Goal: Information Seeking & Learning: Learn about a topic

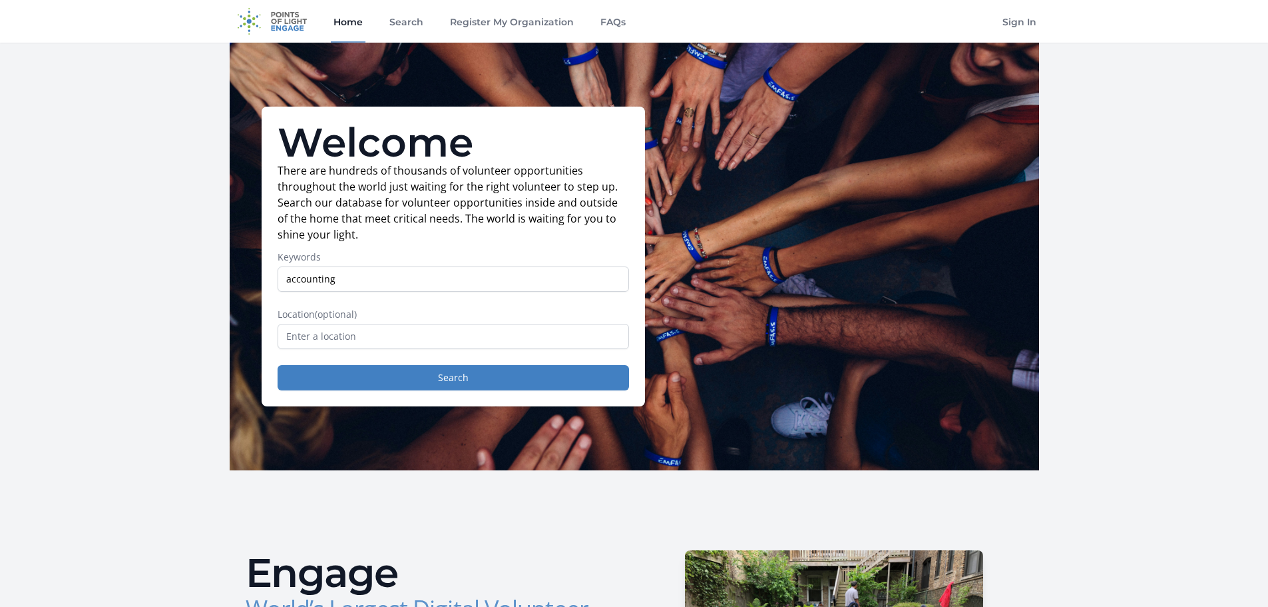
type input "accounting"
click at [487, 327] on input "text" at bounding box center [454, 336] width 352 height 25
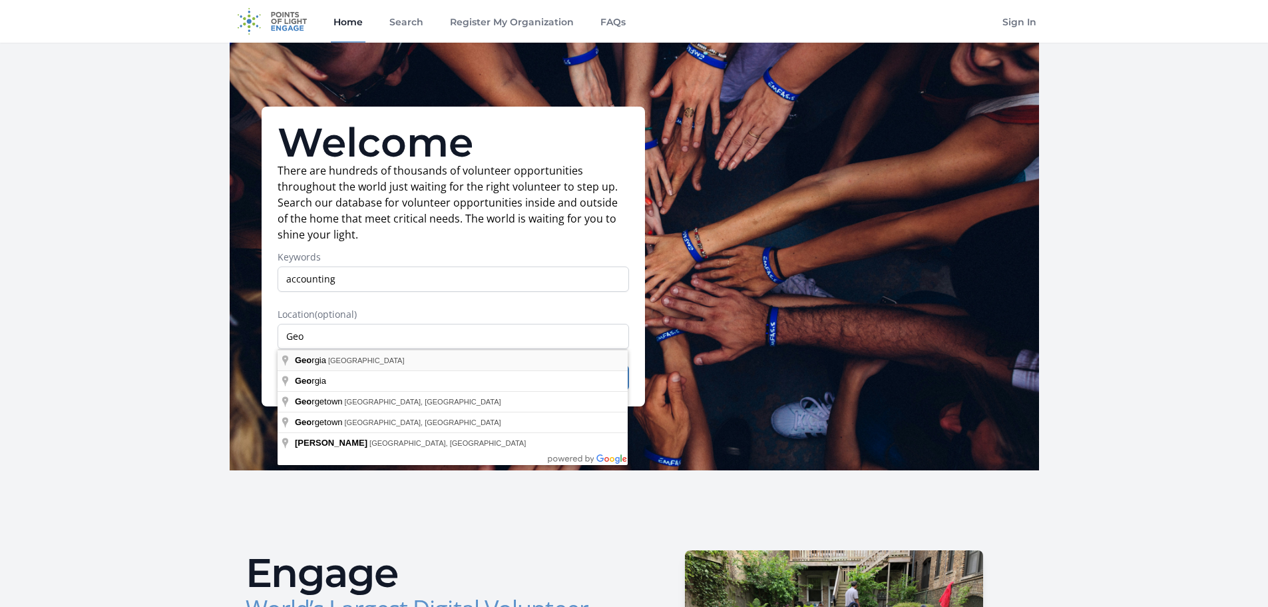
type input "[US_STATE], [GEOGRAPHIC_DATA]"
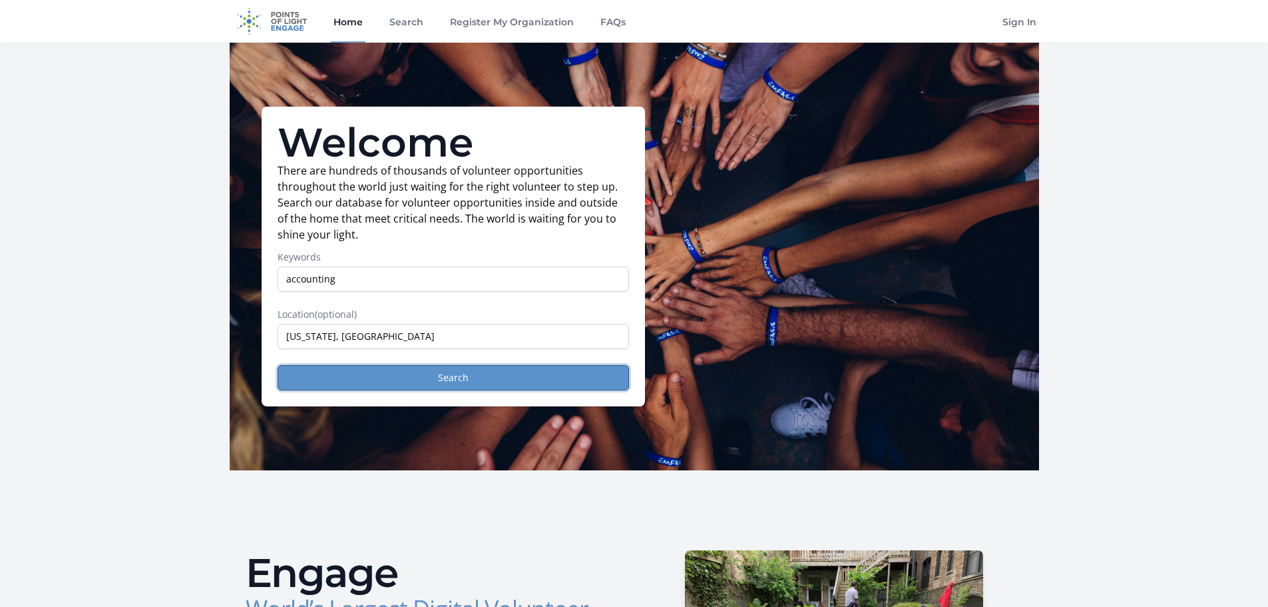
click at [436, 376] on button "Search" at bounding box center [454, 377] width 352 height 25
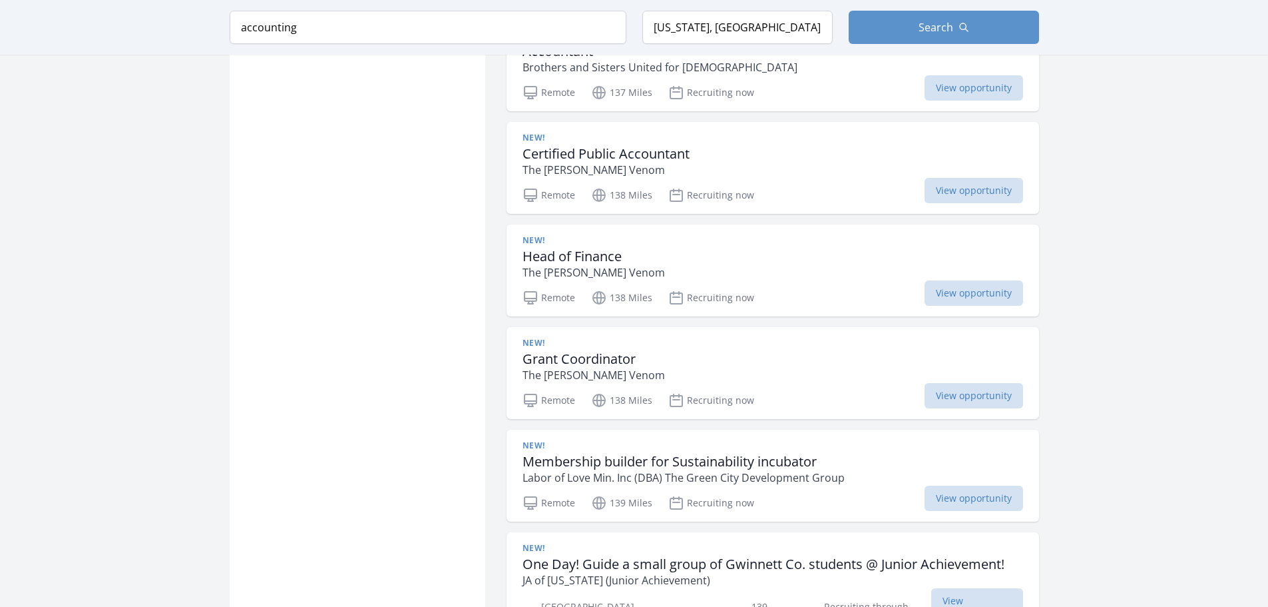
scroll to position [1685, 0]
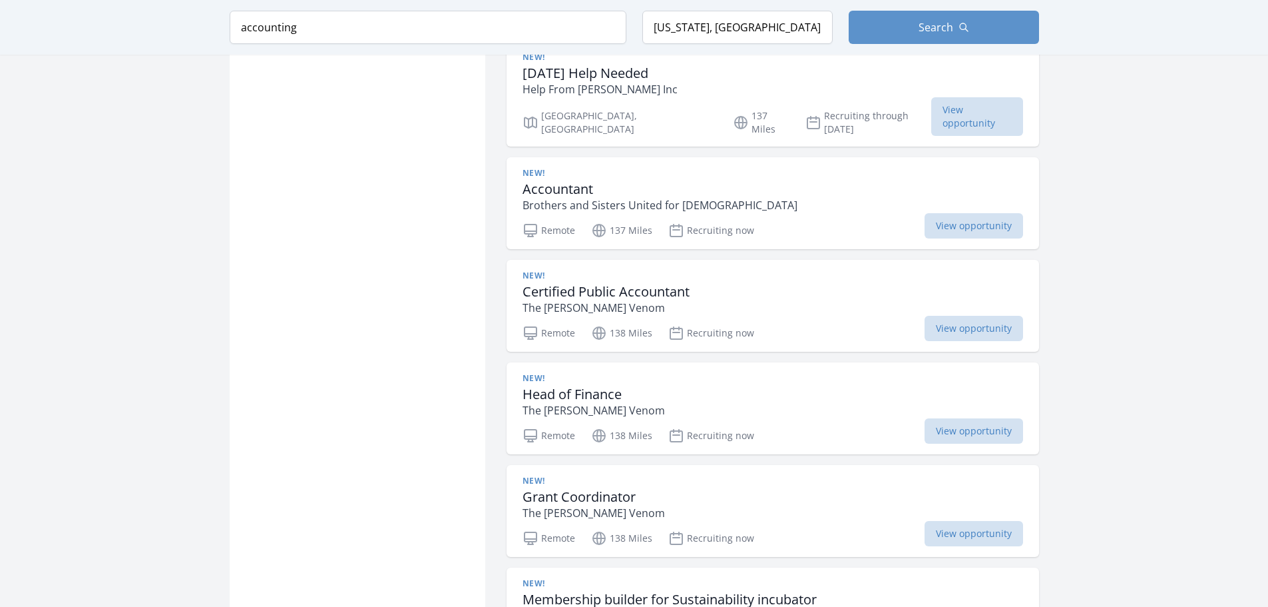
scroll to position [1510, 0]
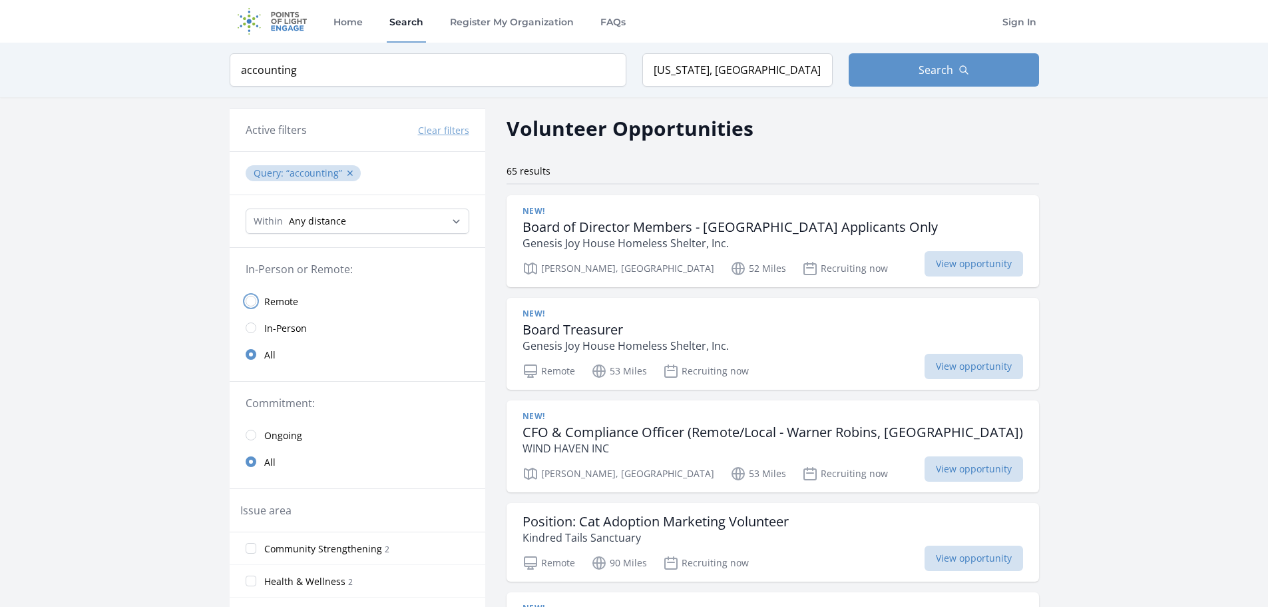
click at [250, 300] on input "radio" at bounding box center [251, 301] width 11 height 11
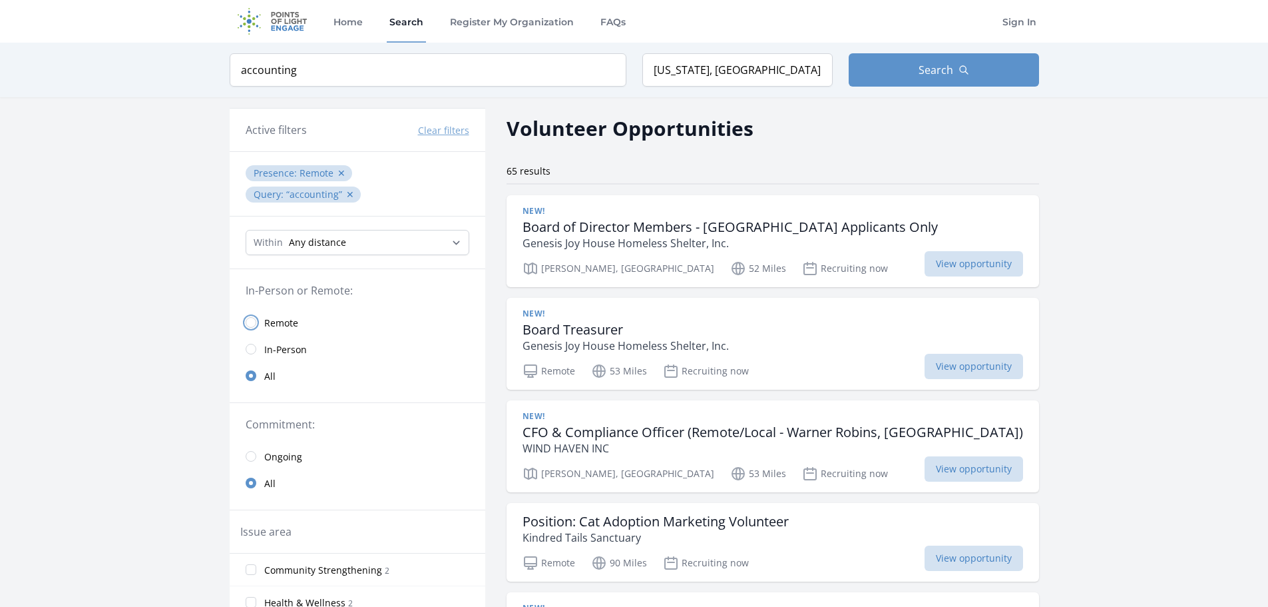
click at [252, 317] on input "radio" at bounding box center [251, 322] width 11 height 11
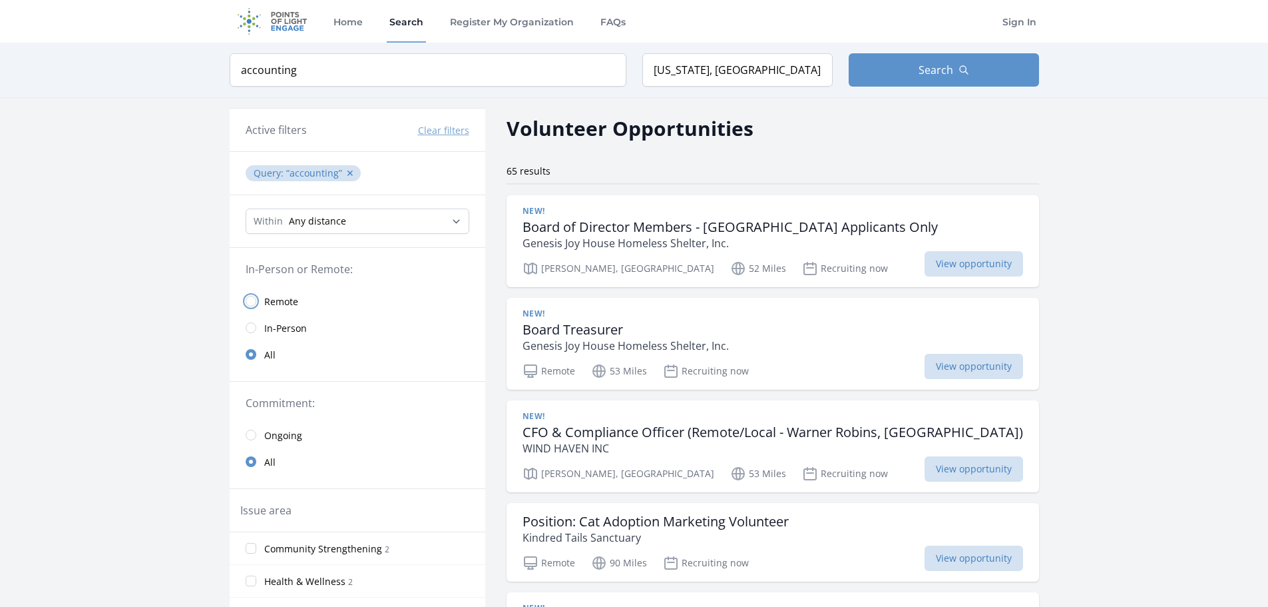
click at [251, 302] on input "radio" at bounding box center [251, 301] width 11 height 11
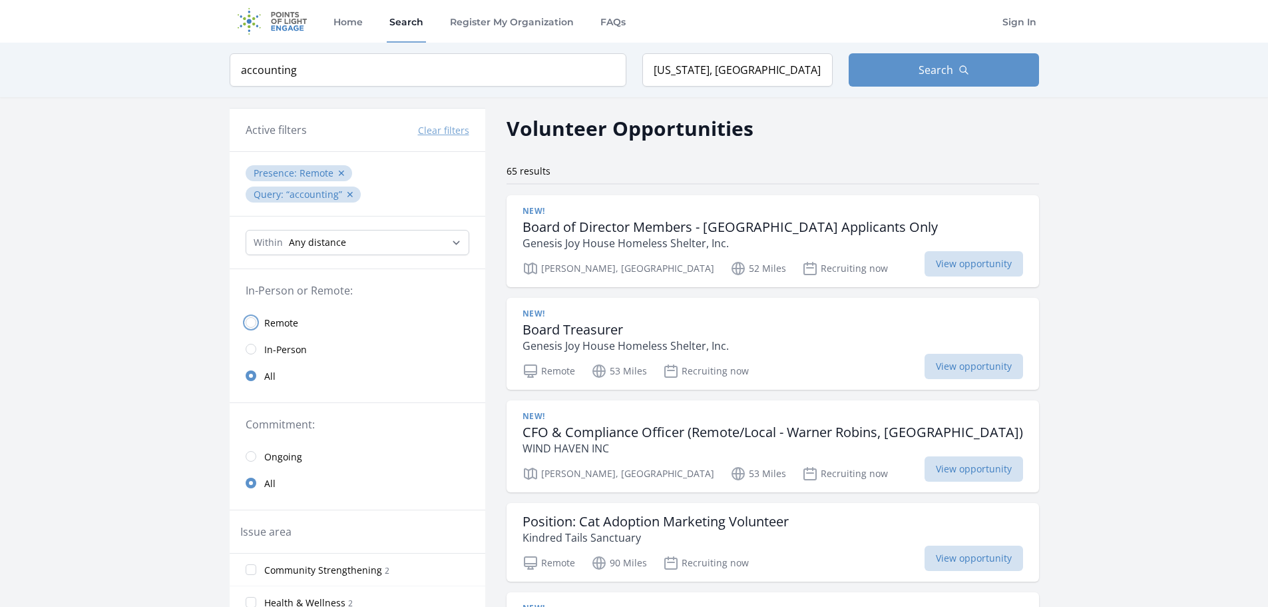
click at [255, 317] on input "radio" at bounding box center [251, 322] width 11 height 11
click at [249, 317] on input "radio" at bounding box center [251, 322] width 11 height 11
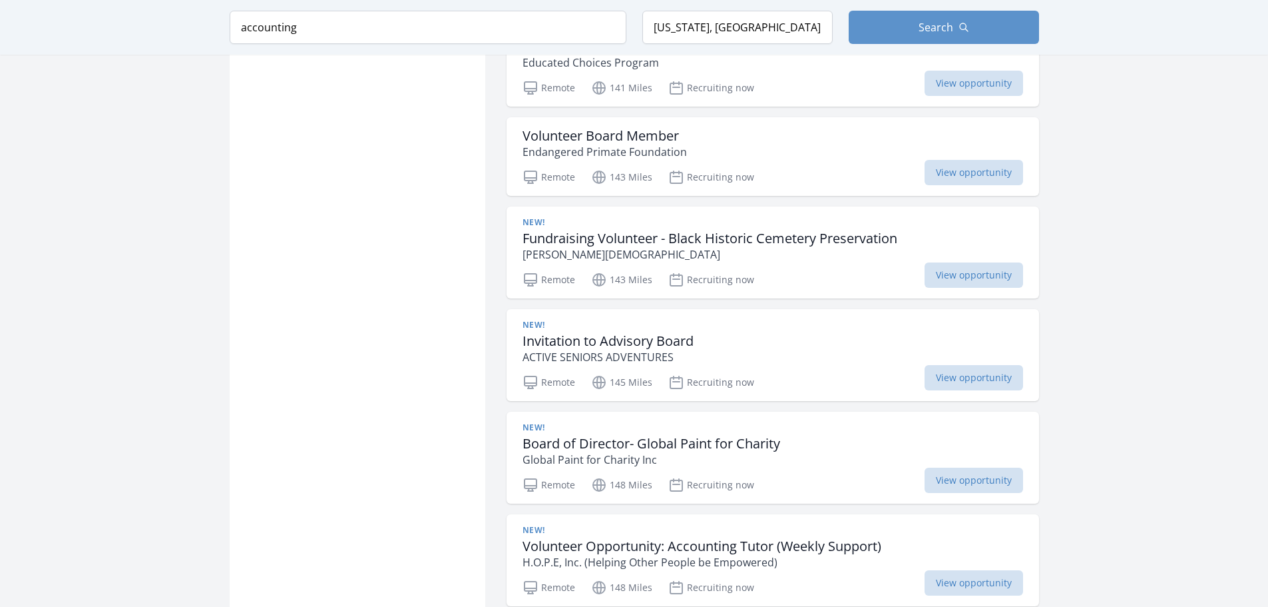
scroll to position [1407, 0]
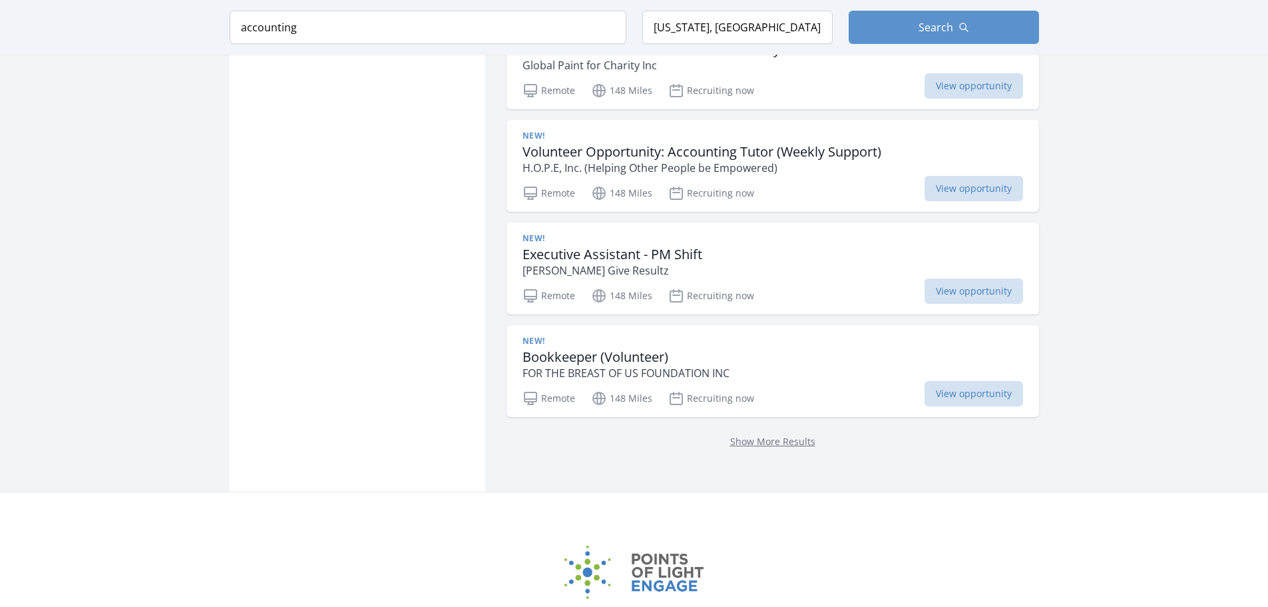
scroll to position [1792, 0]
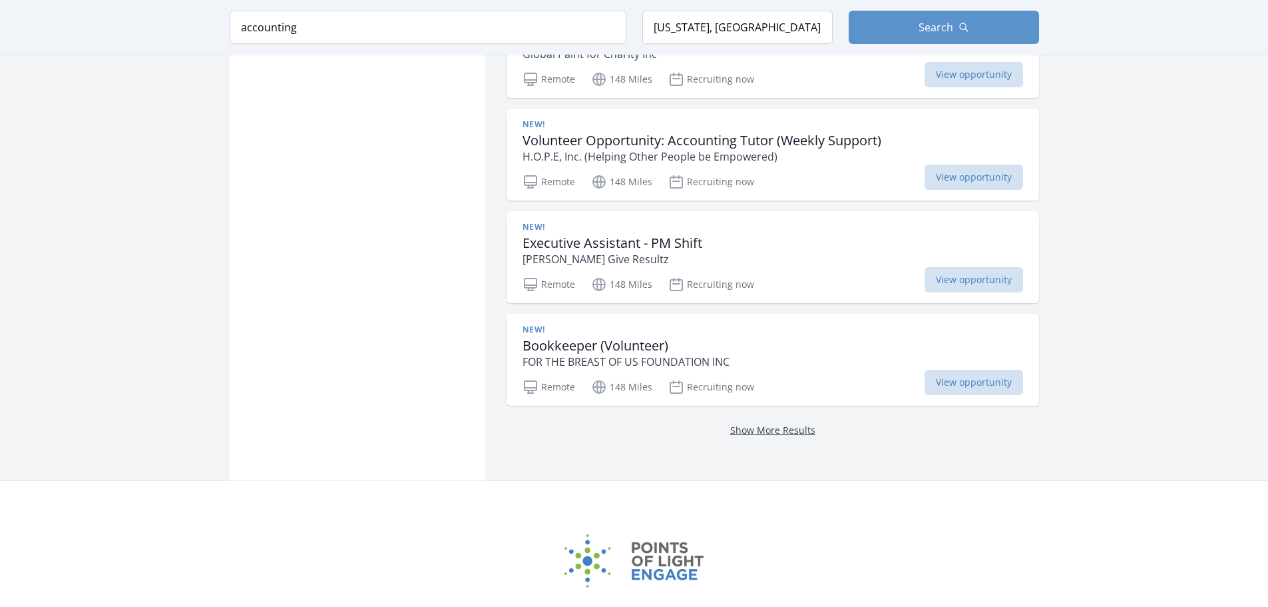
click at [767, 431] on link "Show More Results" at bounding box center [772, 429] width 85 height 13
click at [798, 435] on link "Show More Results" at bounding box center [772, 429] width 85 height 13
